Goal: Information Seeking & Learning: Learn about a topic

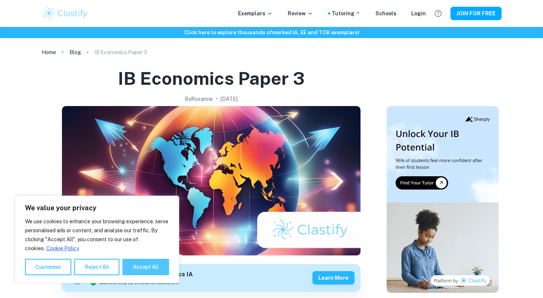
click at [136, 262] on button "Accept All" at bounding box center [145, 267] width 47 height 16
checkbox input "true"
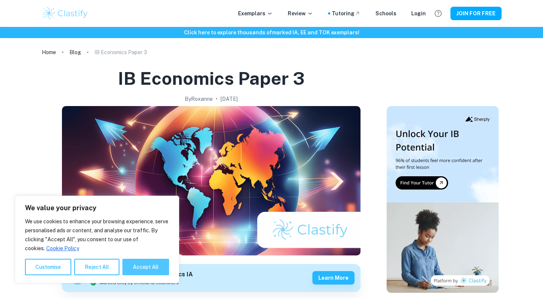
checkbox input "true"
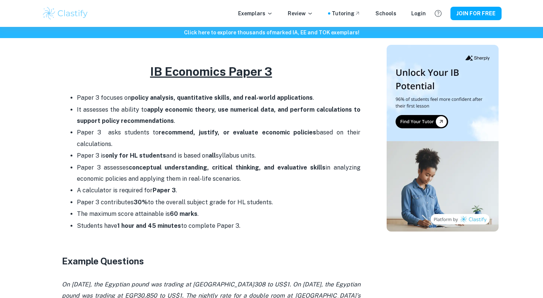
scroll to position [303, 0]
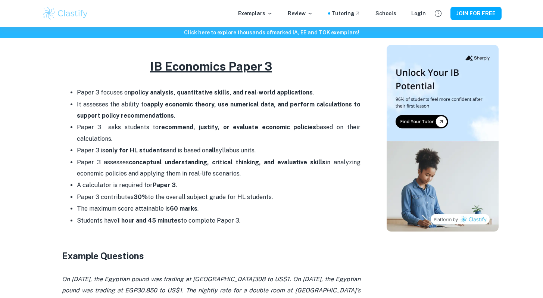
click at [120, 258] on strong "Example Questions" at bounding box center [103, 255] width 82 height 10
click at [103, 260] on h3 "Example Questions" at bounding box center [211, 255] width 298 height 13
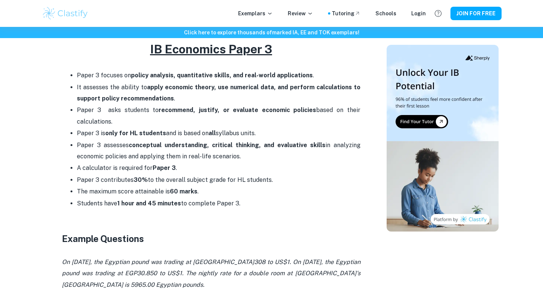
scroll to position [321, 0]
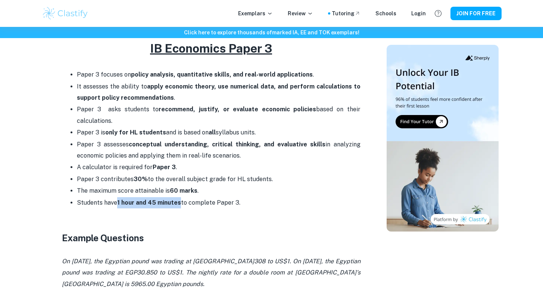
drag, startPoint x: 116, startPoint y: 201, endPoint x: 179, endPoint y: 199, distance: 62.7
click at [179, 199] on p "Students have 1 hour and 45 minutes to complete Paper 3." at bounding box center [219, 202] width 284 height 11
click at [179, 199] on strong "1 hour and 45 minutes" at bounding box center [149, 202] width 64 height 7
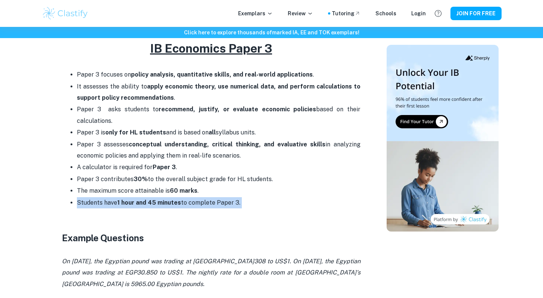
click at [179, 199] on strong "1 hour and 45 minutes" at bounding box center [149, 202] width 64 height 7
click at [191, 183] on p "Paper 3 contributes 30% to the overall subject grade for HL students." at bounding box center [219, 178] width 284 height 11
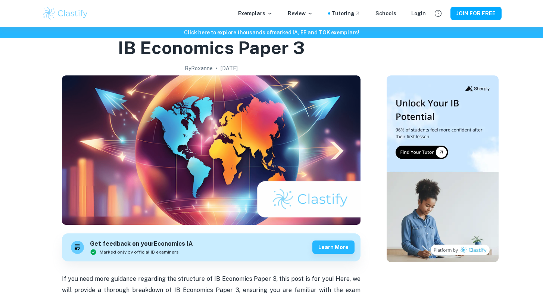
scroll to position [0, 0]
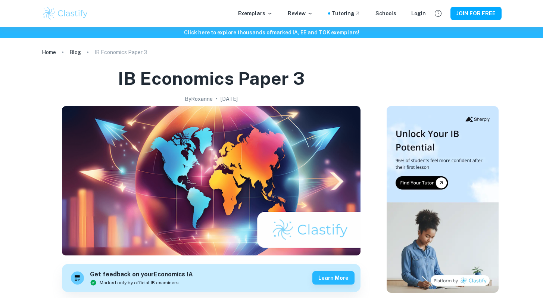
click at [279, 75] on h1 "IB Economics Paper 3" at bounding box center [211, 78] width 187 height 24
click at [297, 75] on h1 "IB Economics Paper 3" at bounding box center [211, 78] width 187 height 24
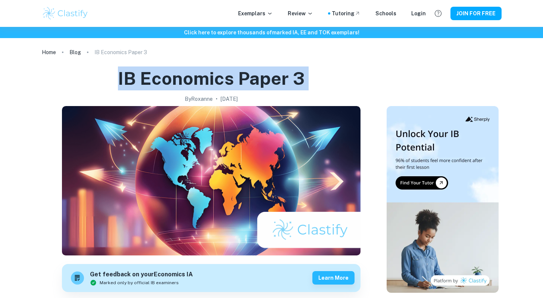
click at [297, 75] on h1 "IB Economics Paper 3" at bounding box center [211, 78] width 187 height 24
